Goal: Information Seeking & Learning: Learn about a topic

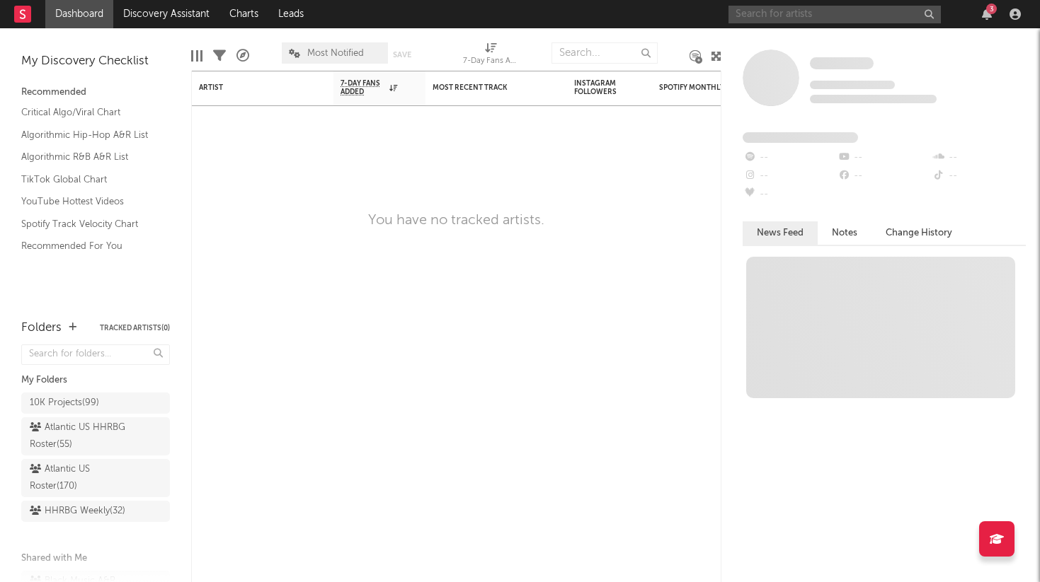
click at [822, 18] on input "text" at bounding box center [834, 15] width 212 height 18
click at [795, 13] on input "blonde supremacy" at bounding box center [834, 15] width 212 height 18
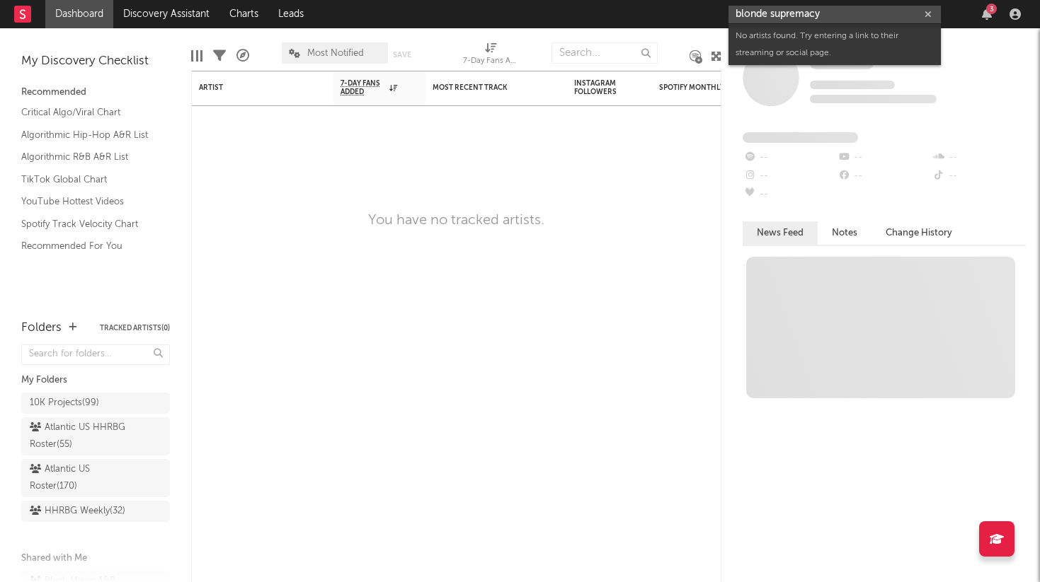
click at [795, 13] on input "blonde supremacy" at bounding box center [834, 15] width 212 height 18
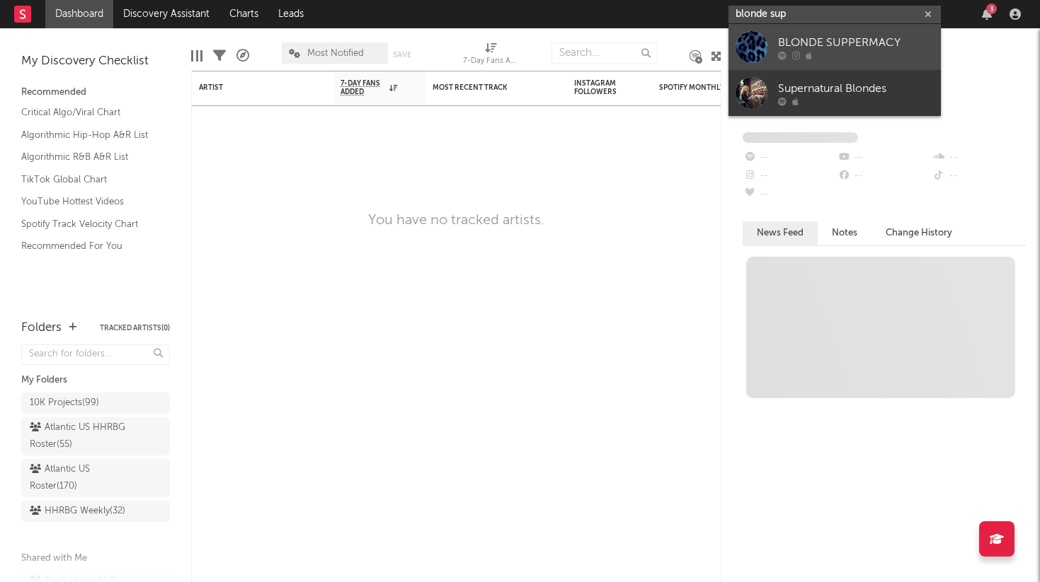
type input "blonde sup"
click at [820, 49] on div "BLONDE SUPPERMACY" at bounding box center [856, 42] width 156 height 17
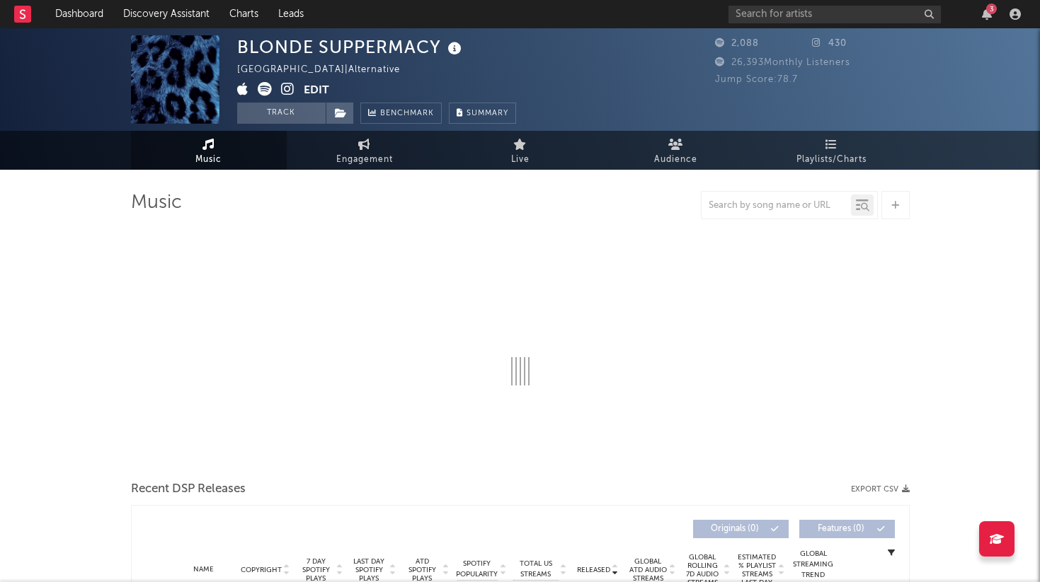
select select "6m"
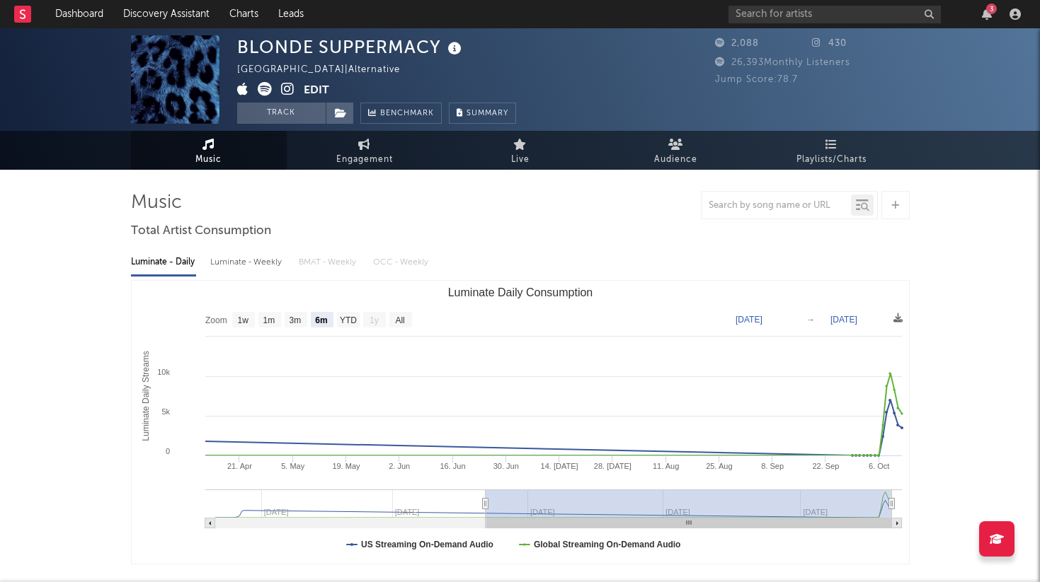
click at [315, 91] on button "Edit" at bounding box center [316, 91] width 25 height 18
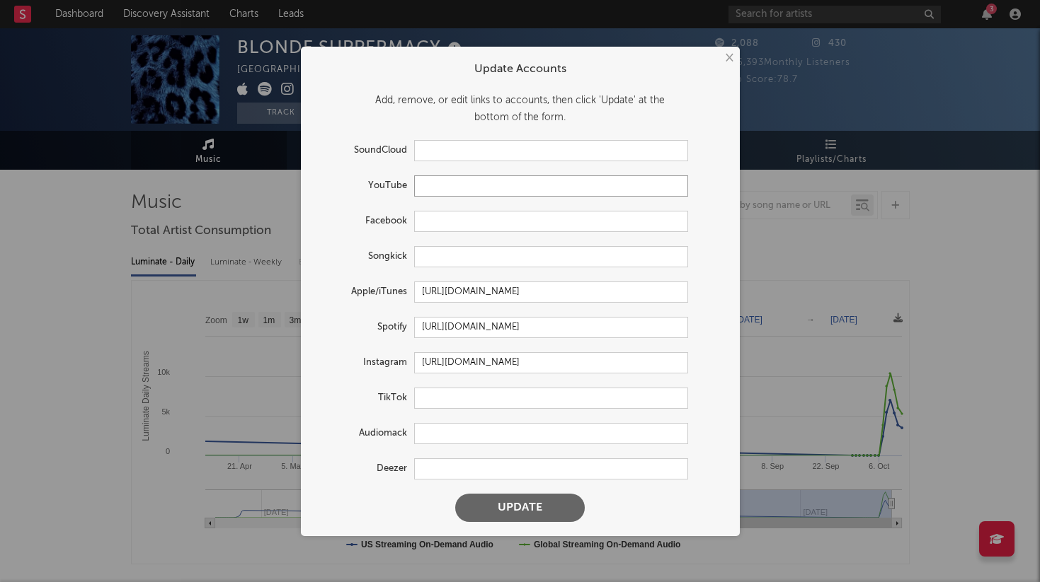
click at [466, 185] on input "text" at bounding box center [551, 186] width 274 height 21
paste input "[URL][DOMAIN_NAME]"
type input "[URL][DOMAIN_NAME]"
click at [524, 513] on button "Update" at bounding box center [520, 508] width 130 height 28
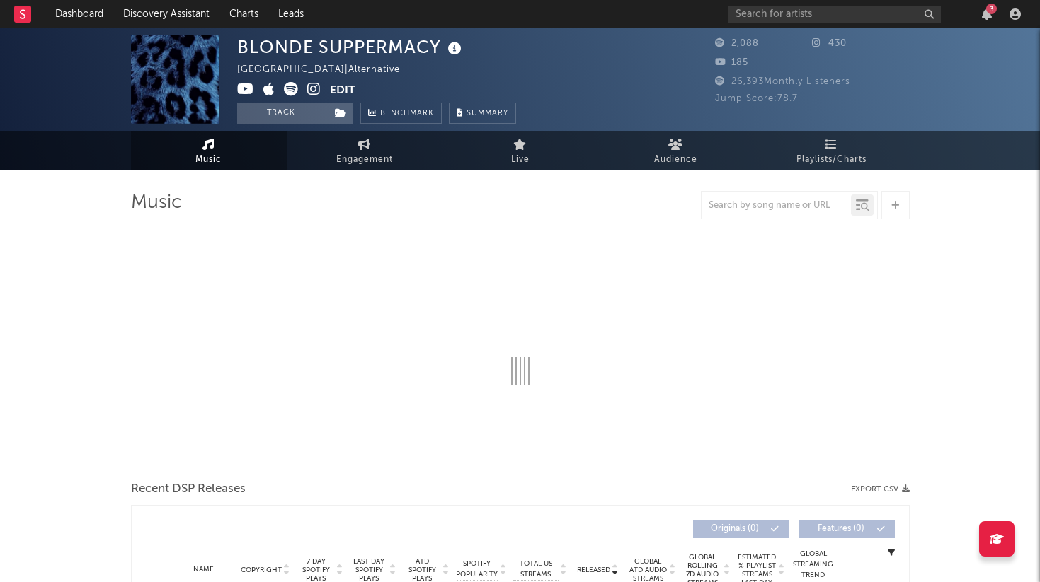
select select "6m"
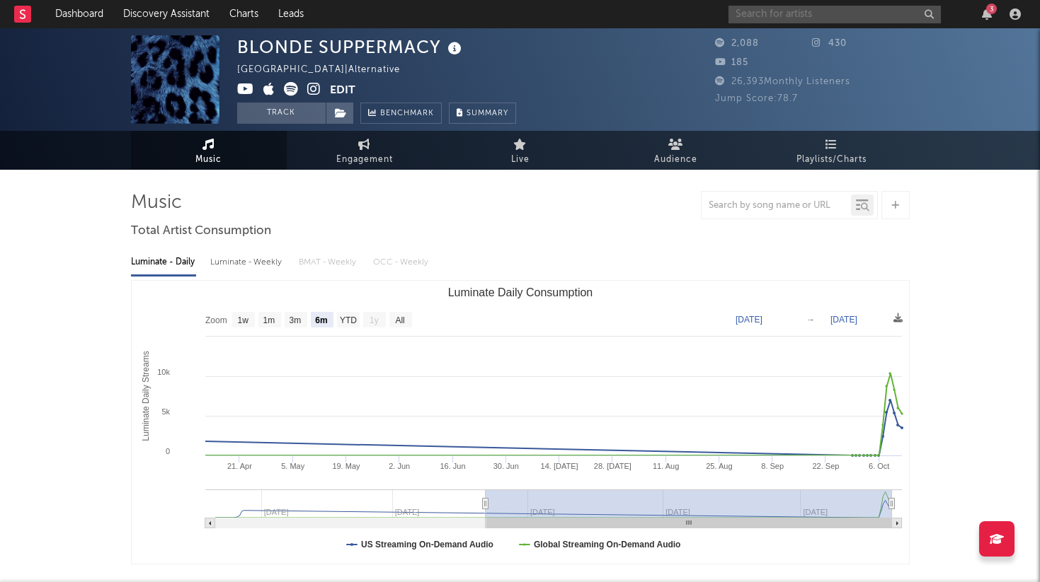
click at [752, 18] on input "text" at bounding box center [834, 15] width 212 height 18
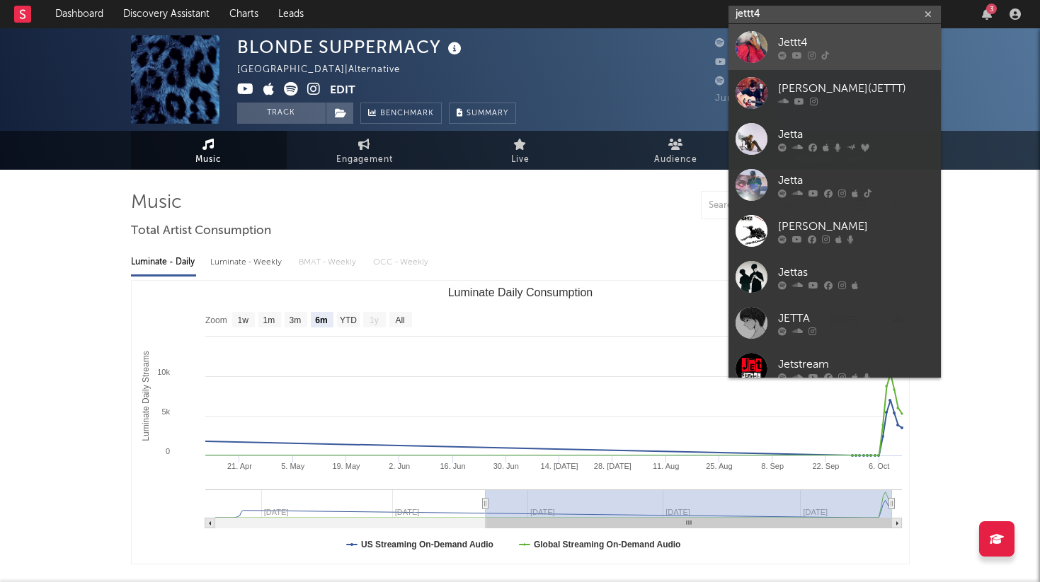
type input "jettt4"
click at [818, 35] on div "Jettt4" at bounding box center [856, 42] width 156 height 17
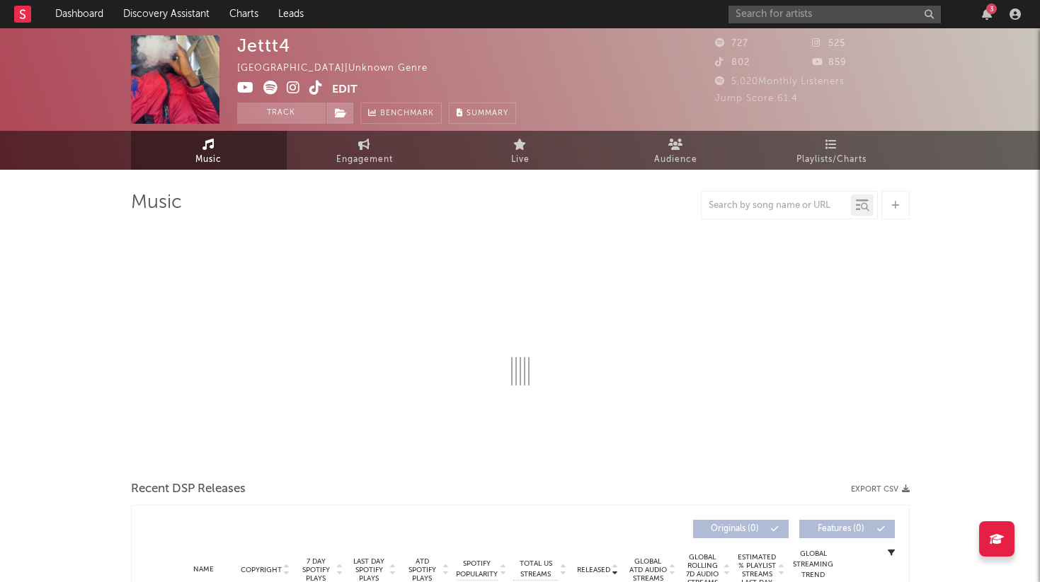
select select "6m"
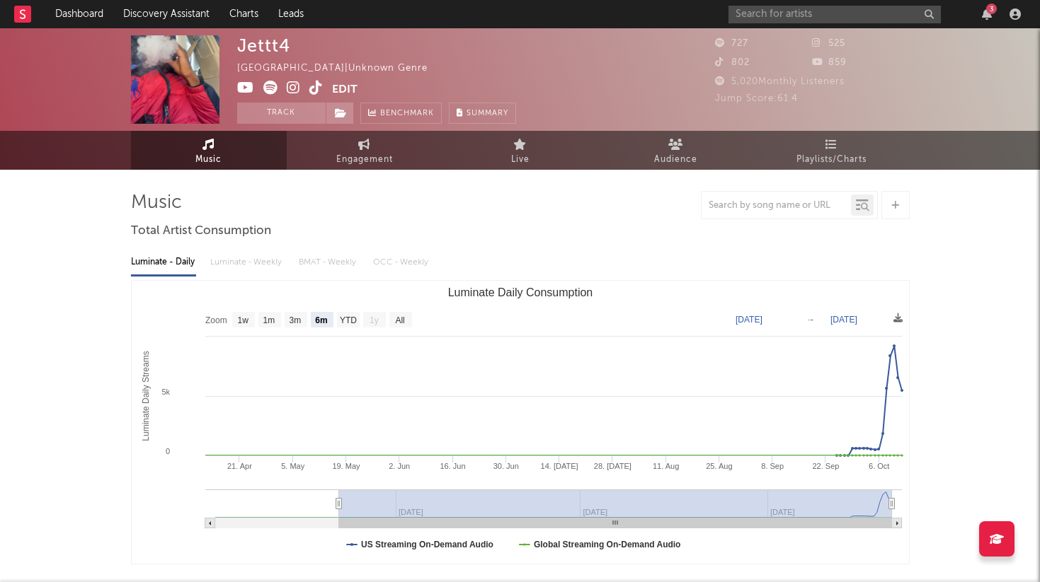
click at [317, 88] on icon at bounding box center [315, 88] width 13 height 14
click at [776, 11] on input "text" at bounding box center [834, 15] width 212 height 18
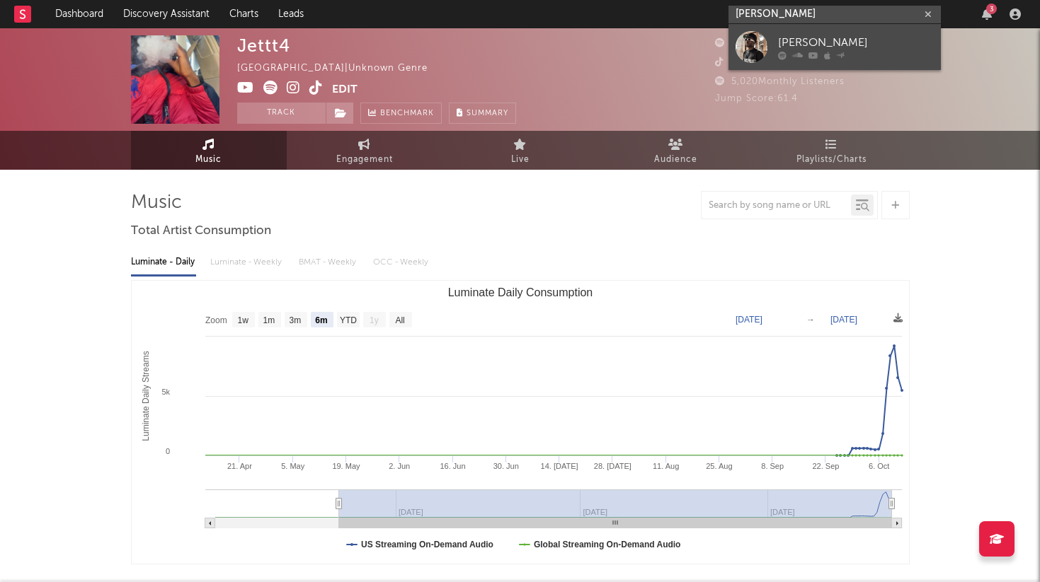
type input "[PERSON_NAME]"
click at [829, 50] on div "[PERSON_NAME]" at bounding box center [856, 42] width 156 height 17
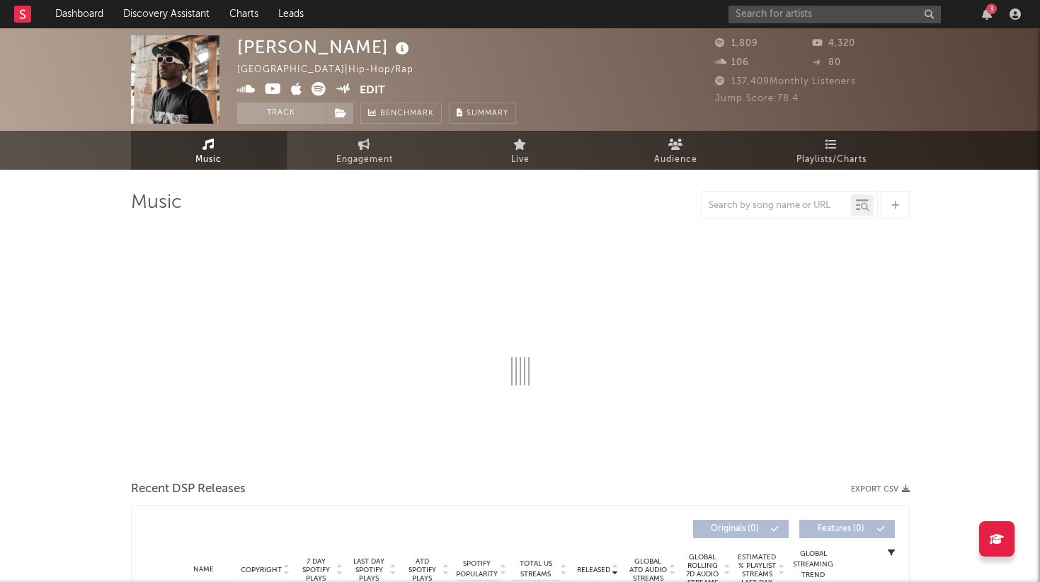
select select "6m"
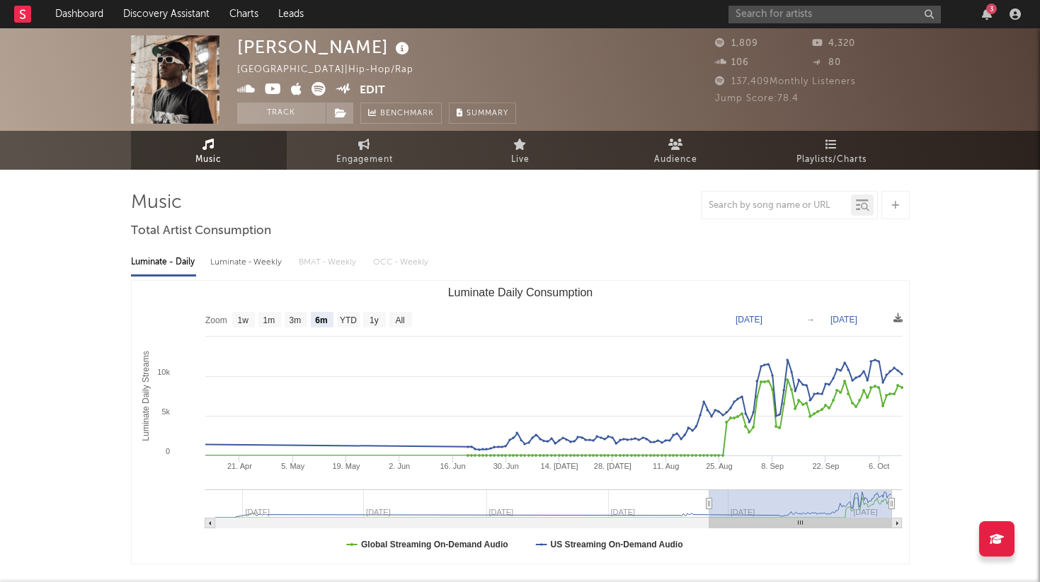
click at [271, 86] on icon at bounding box center [273, 89] width 17 height 14
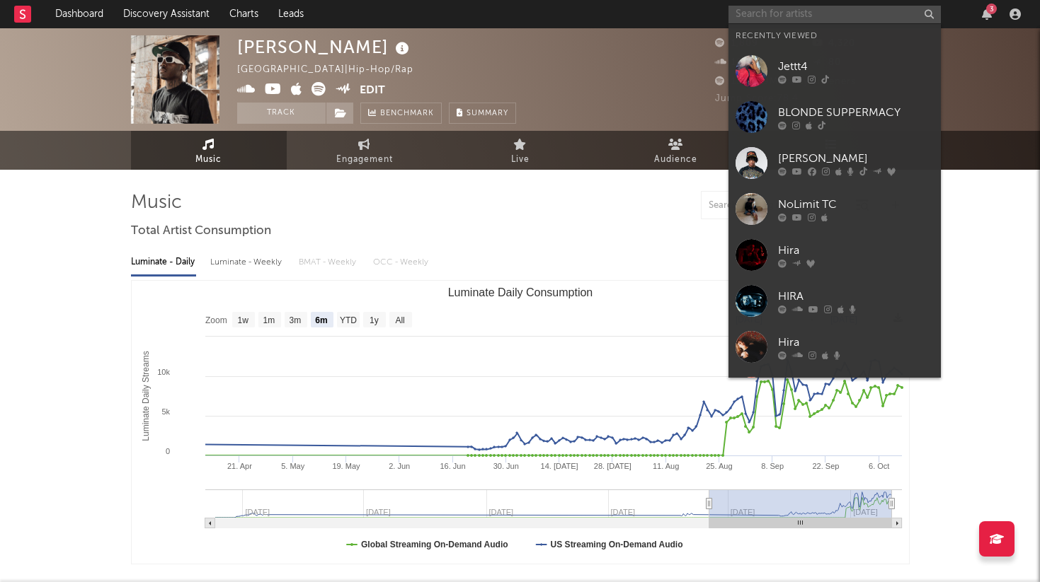
click at [813, 6] on input "text" at bounding box center [834, 15] width 212 height 18
paste input "Kreppa1k"
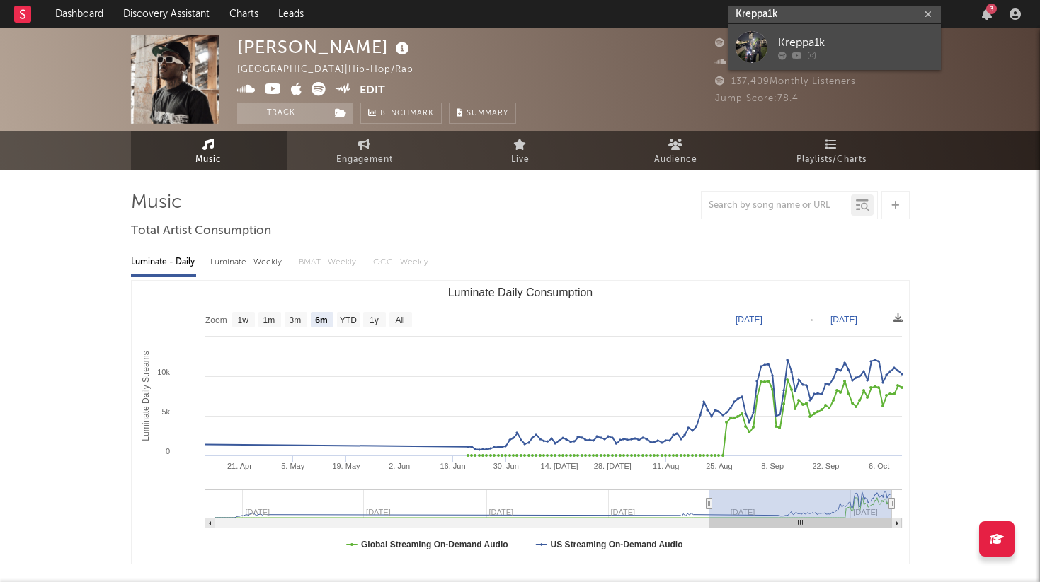
type input "Kreppa1k"
click at [800, 38] on div "Kreppa1k" at bounding box center [856, 42] width 156 height 17
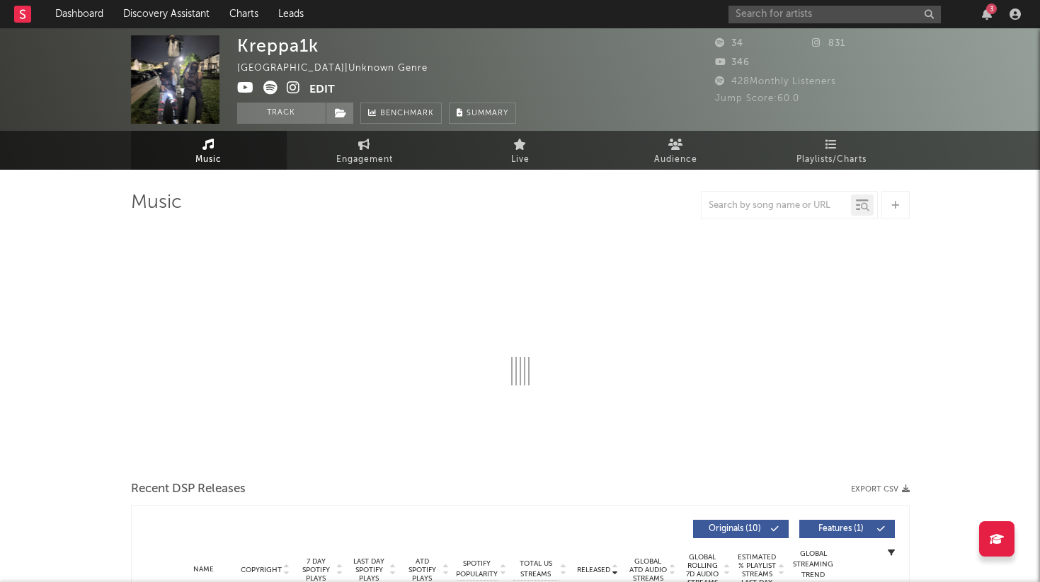
select select "1w"
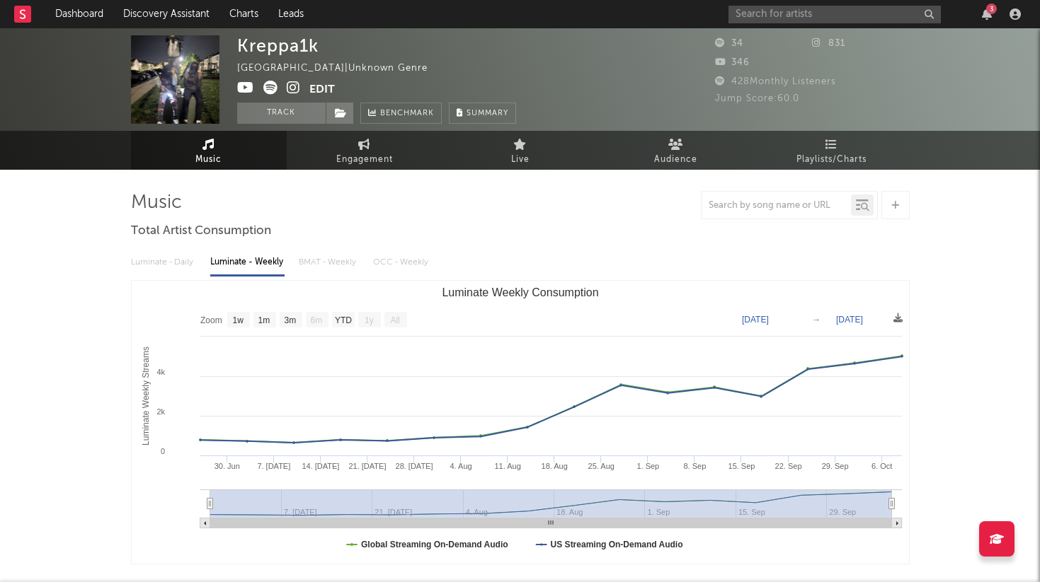
click at [822, 24] on div "3" at bounding box center [876, 14] width 297 height 28
click at [807, 18] on input "text" at bounding box center [834, 15] width 212 height 18
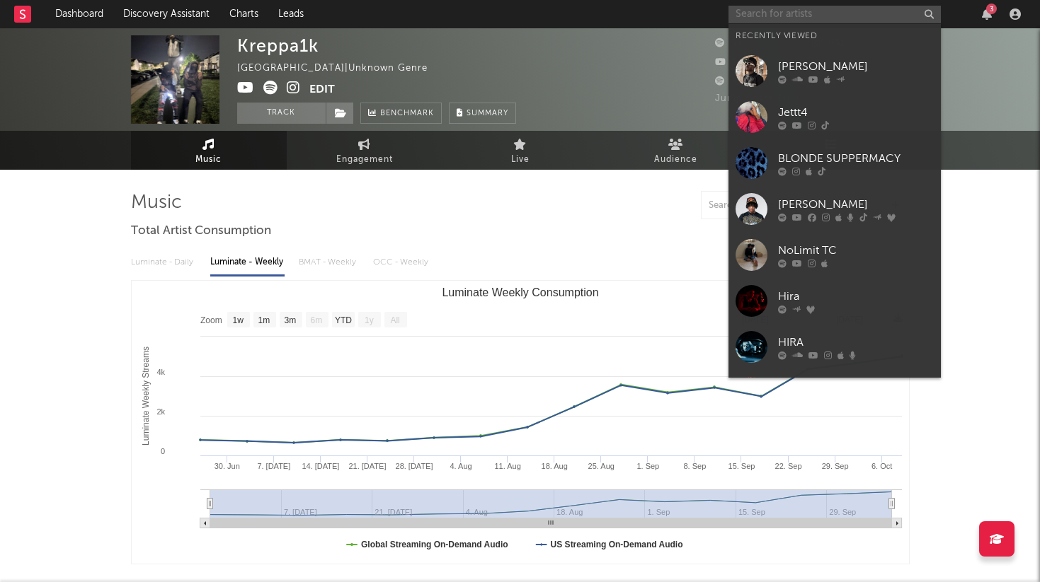
paste input "DND Ki'"
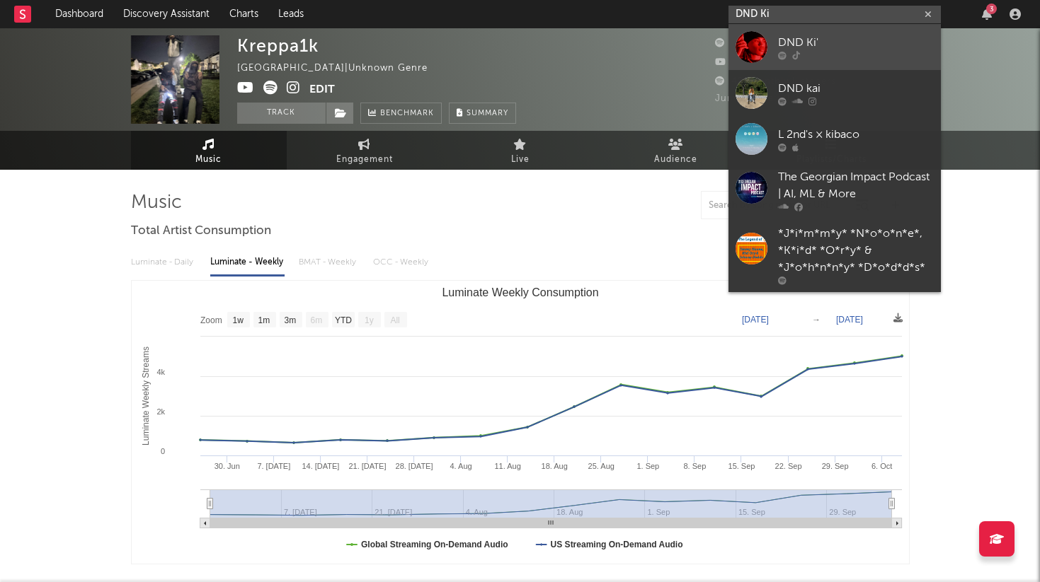
type input "DND Ki"
click at [810, 54] on div at bounding box center [856, 55] width 156 height 8
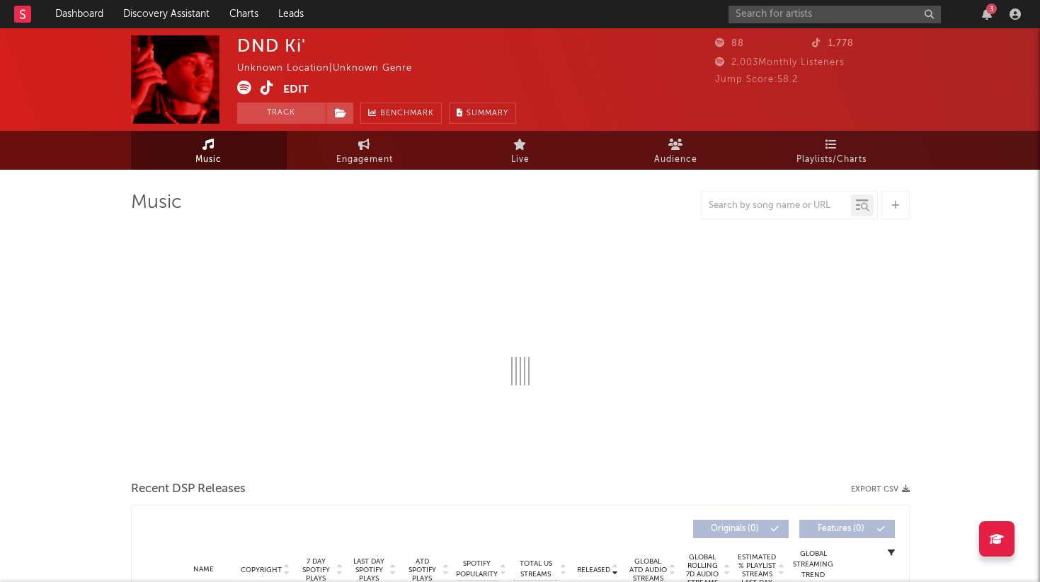
select select "1w"
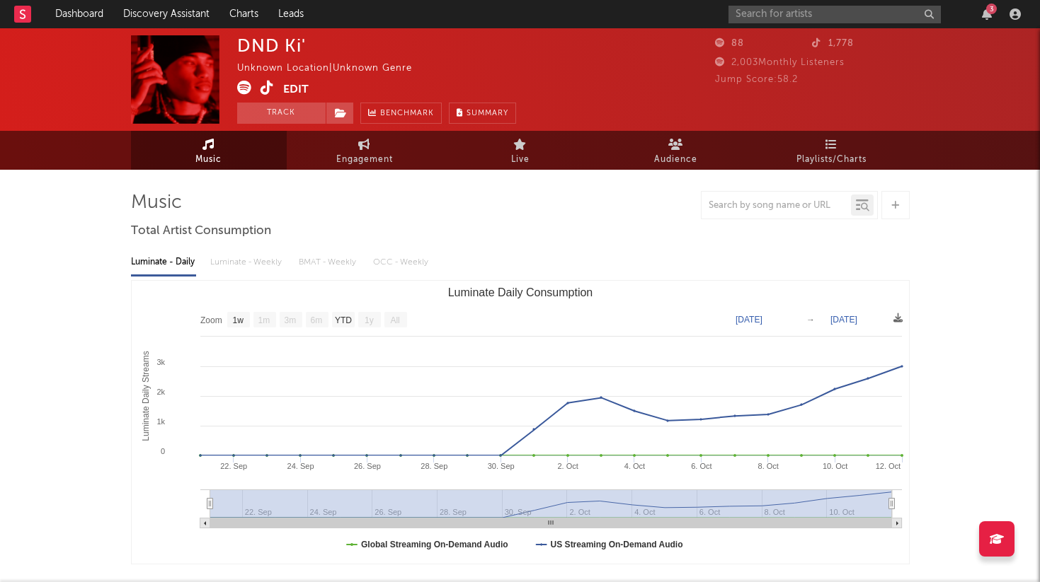
click at [267, 89] on icon at bounding box center [266, 88] width 13 height 14
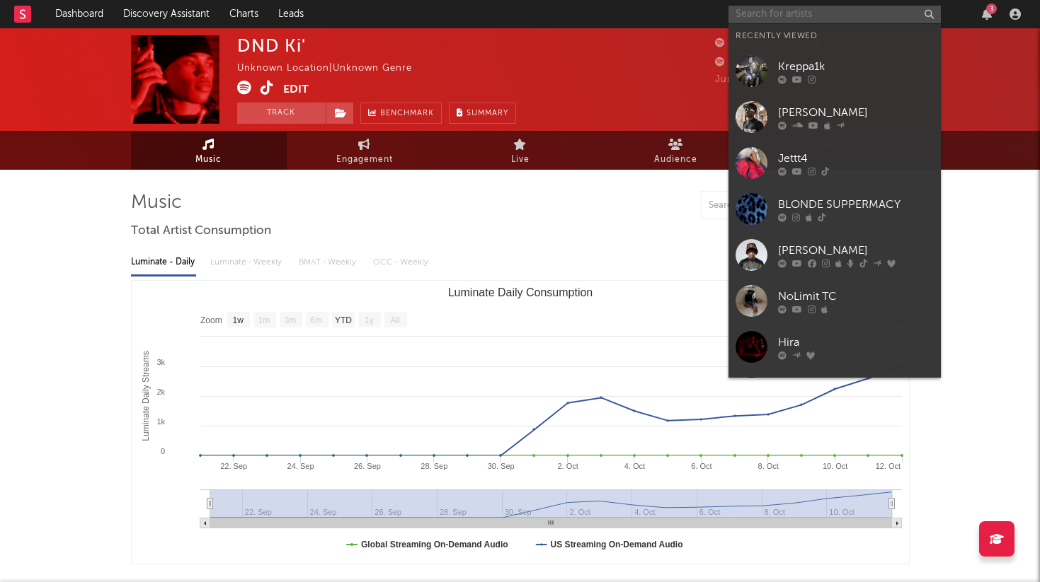
click at [860, 6] on input "text" at bounding box center [834, 15] width 212 height 18
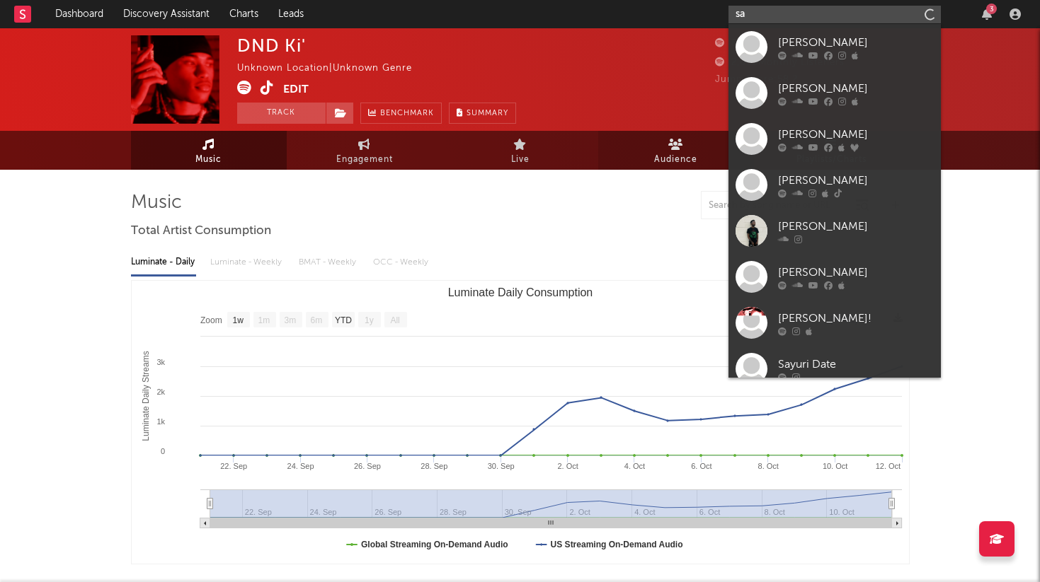
type input "s"
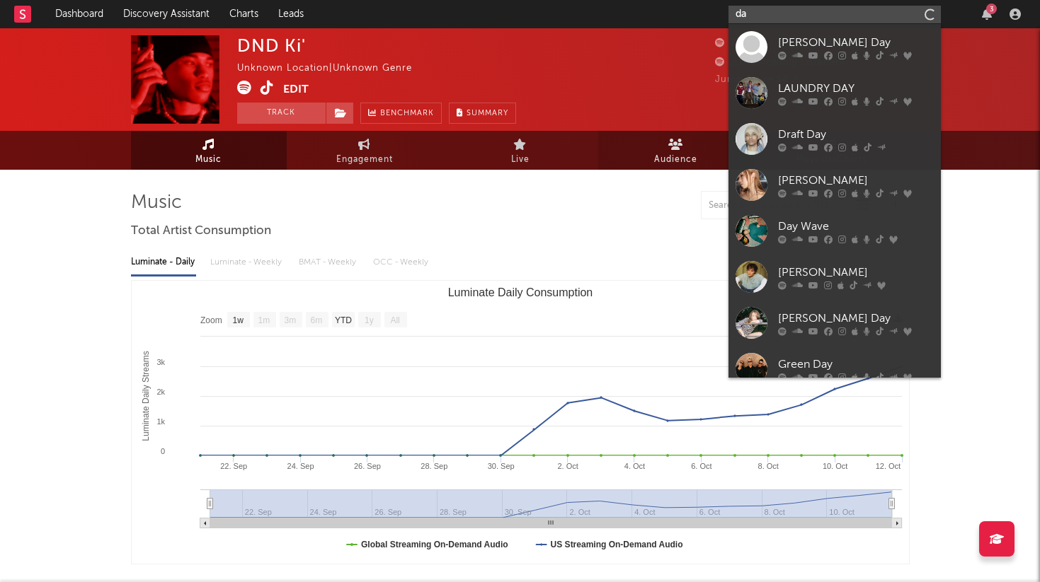
type input "d"
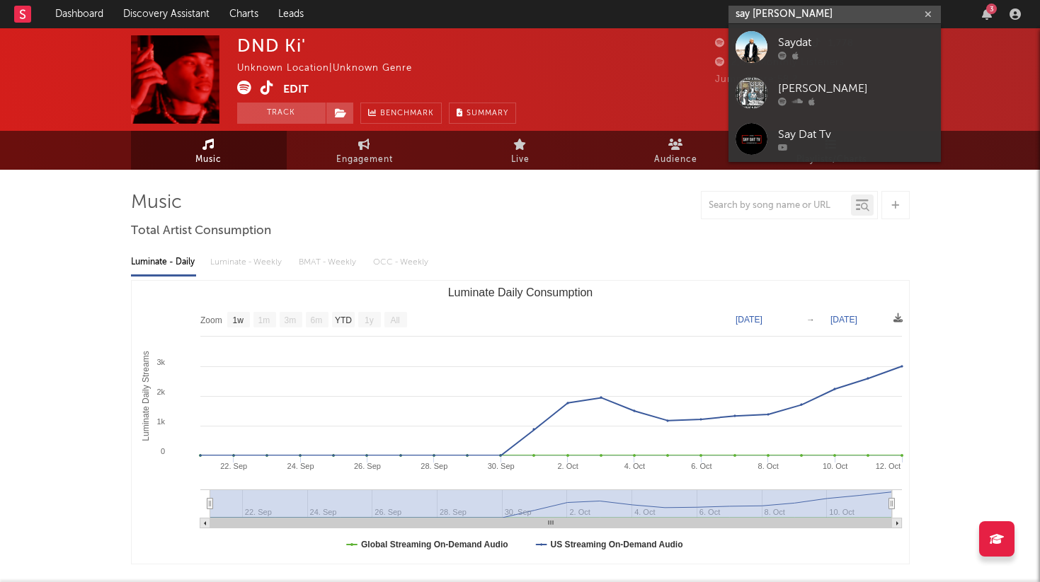
click at [778, 16] on input "say [PERSON_NAME]" at bounding box center [834, 15] width 212 height 18
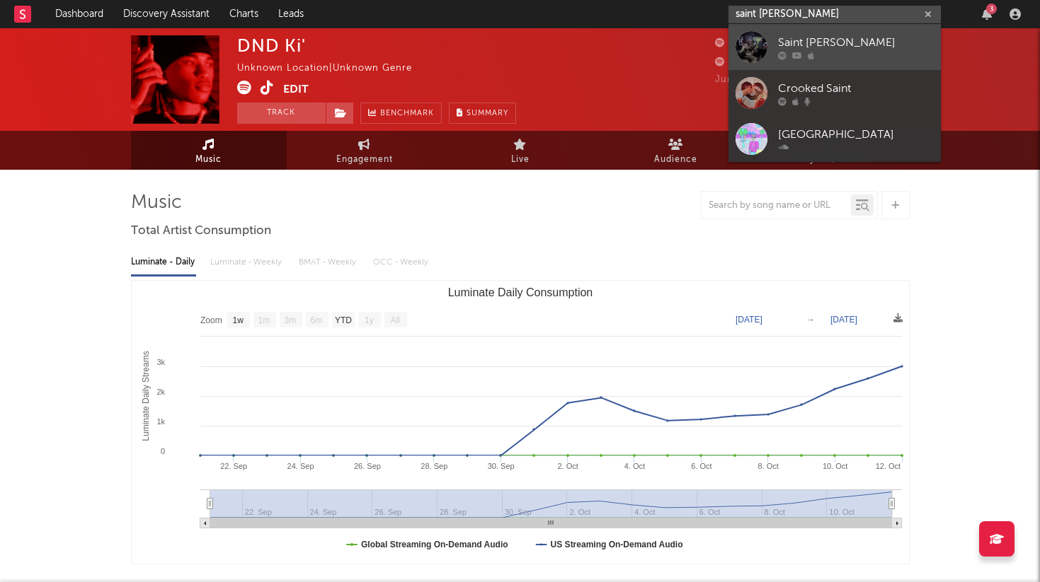
type input "saint [PERSON_NAME]"
click at [822, 45] on div "Saint [PERSON_NAME]" at bounding box center [856, 42] width 156 height 17
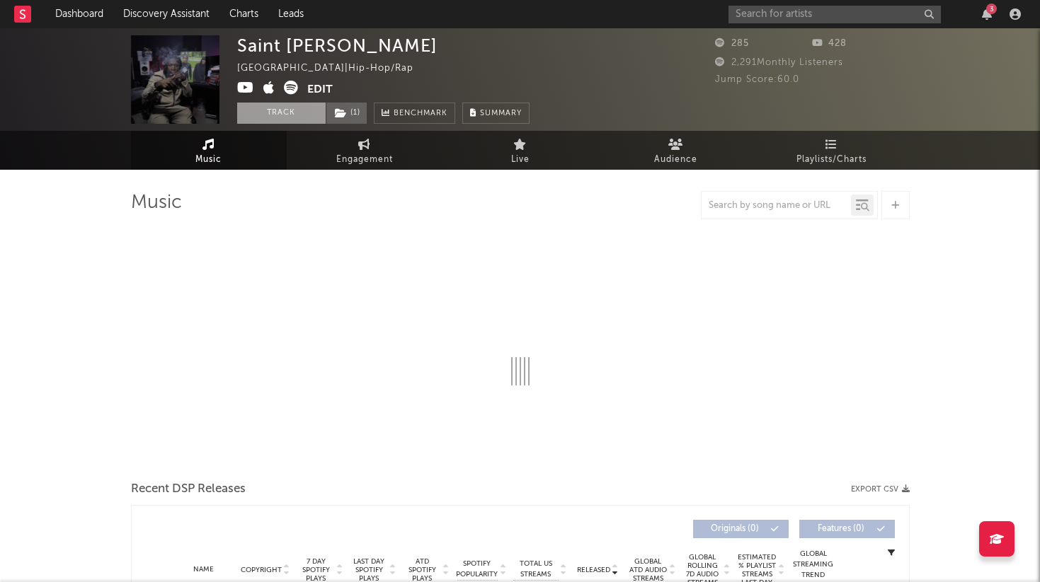
select select "6m"
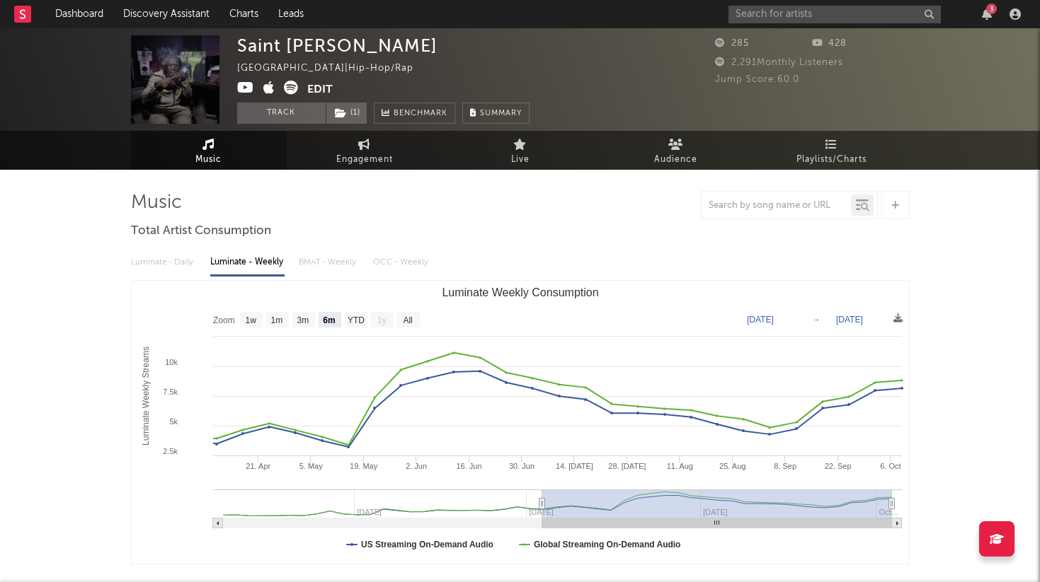
click at [248, 85] on icon at bounding box center [245, 88] width 17 height 14
